Goal: Complete application form

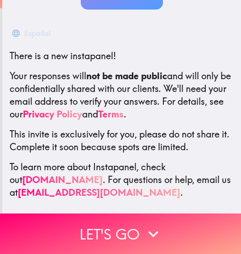
click at [67, 236] on button "Let's go" at bounding box center [120, 234] width 241 height 41
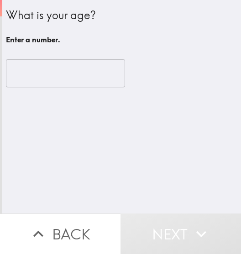
click at [38, 72] on input "number" at bounding box center [65, 73] width 119 height 28
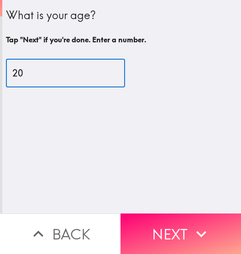
type input "20"
click at [158, 228] on button "Next" at bounding box center [180, 234] width 120 height 41
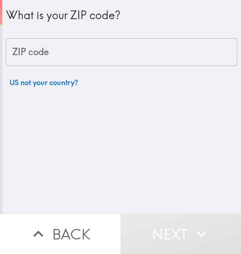
click at [50, 59] on input "ZIP code" at bounding box center [121, 52] width 231 height 28
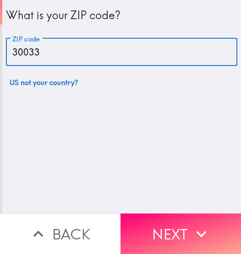
type input "30033"
click at [149, 223] on button "Next" at bounding box center [180, 234] width 120 height 41
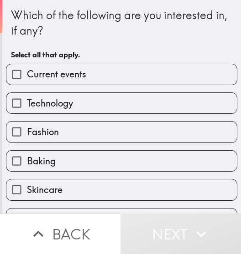
click at [26, 103] on input "Technology" at bounding box center [16, 103] width 21 height 21
checkbox input "true"
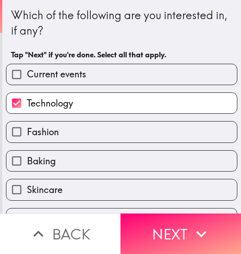
click at [163, 241] on button "Next" at bounding box center [180, 234] width 120 height 41
